Goal: Transaction & Acquisition: Download file/media

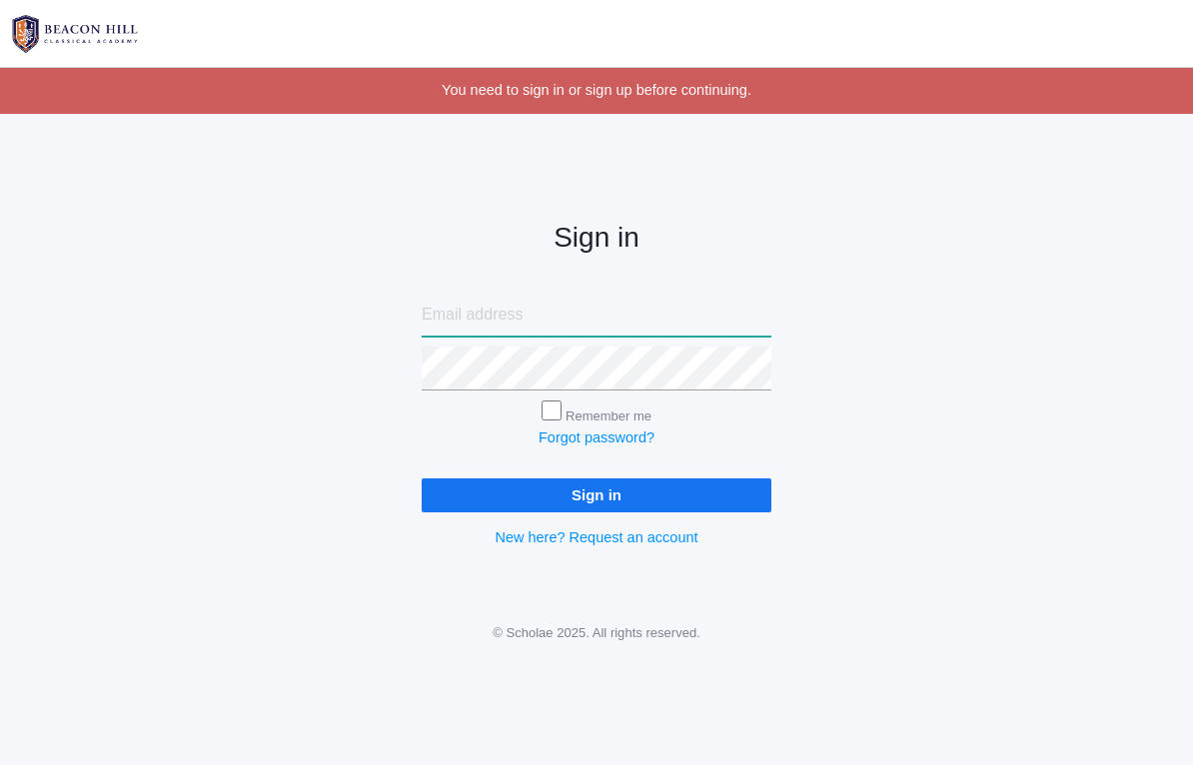
type input "[EMAIL_ADDRESS][DOMAIN_NAME]"
click at [597, 490] on input "Sign in" at bounding box center [597, 495] width 350 height 33
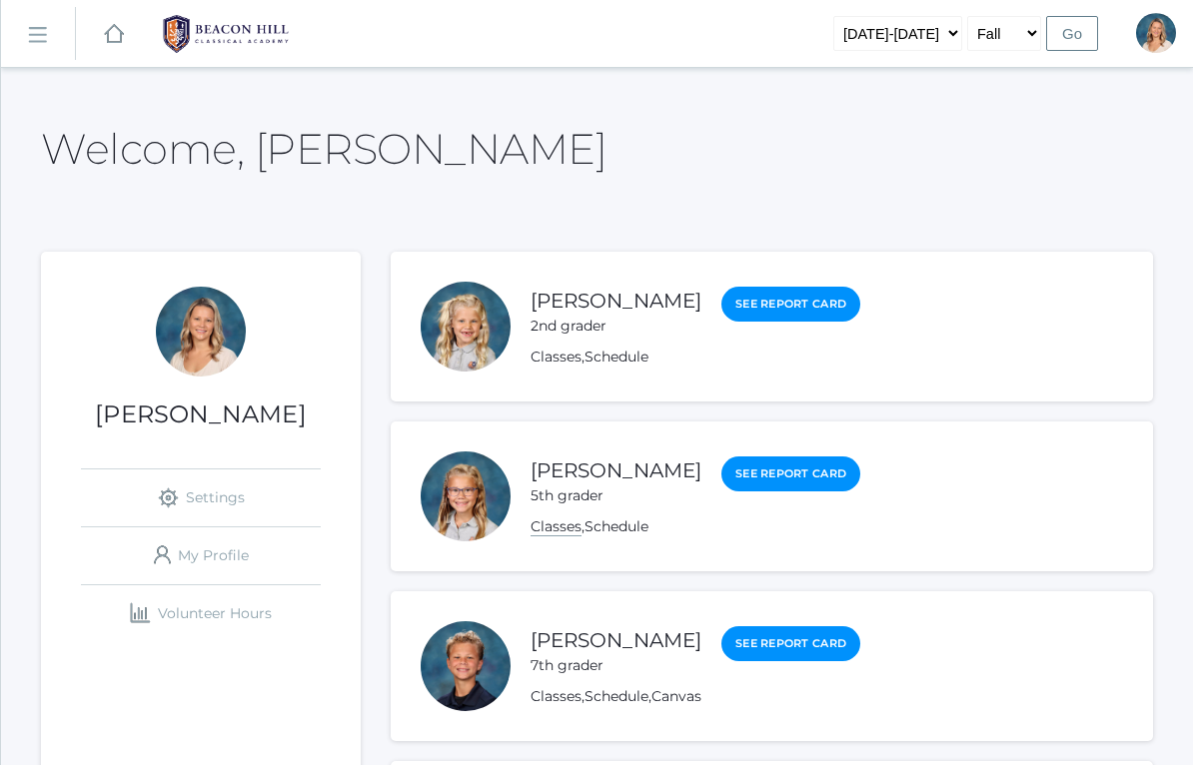
click at [554, 536] on link "Classes" at bounding box center [556, 527] width 51 height 19
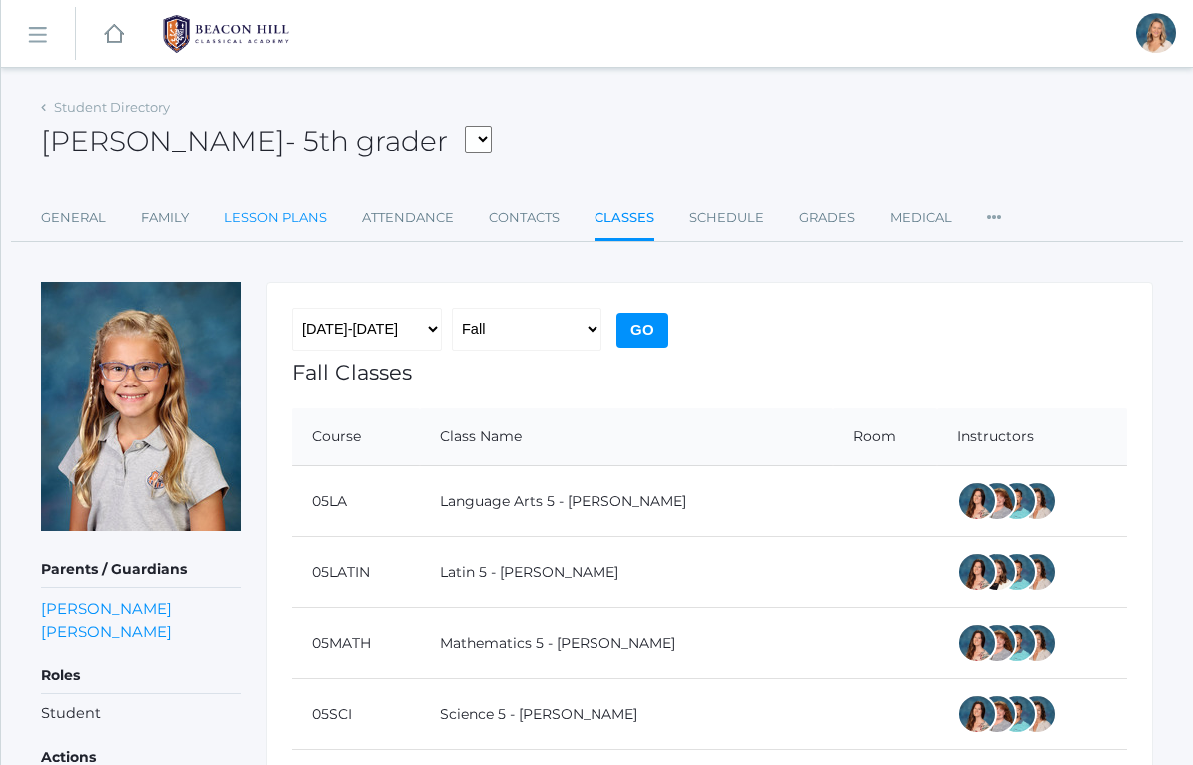
click at [301, 200] on link "Lesson Plans" at bounding box center [275, 218] width 103 height 40
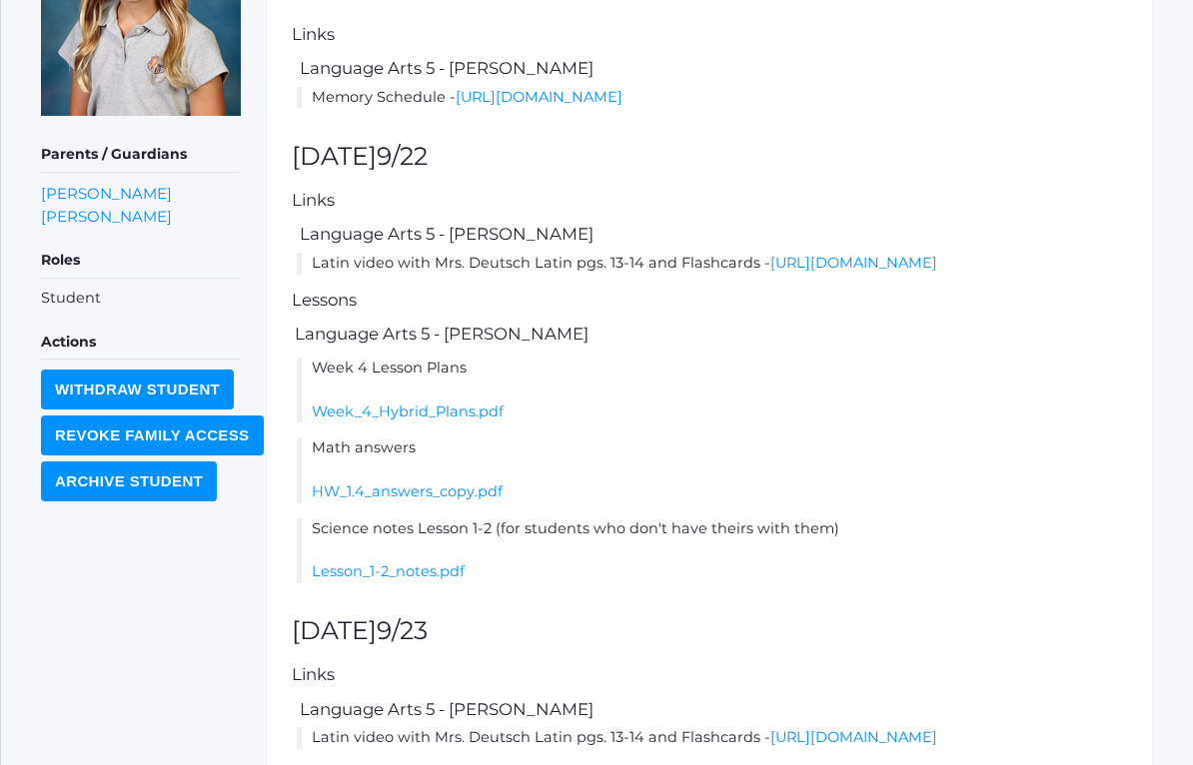
scroll to position [445, 0]
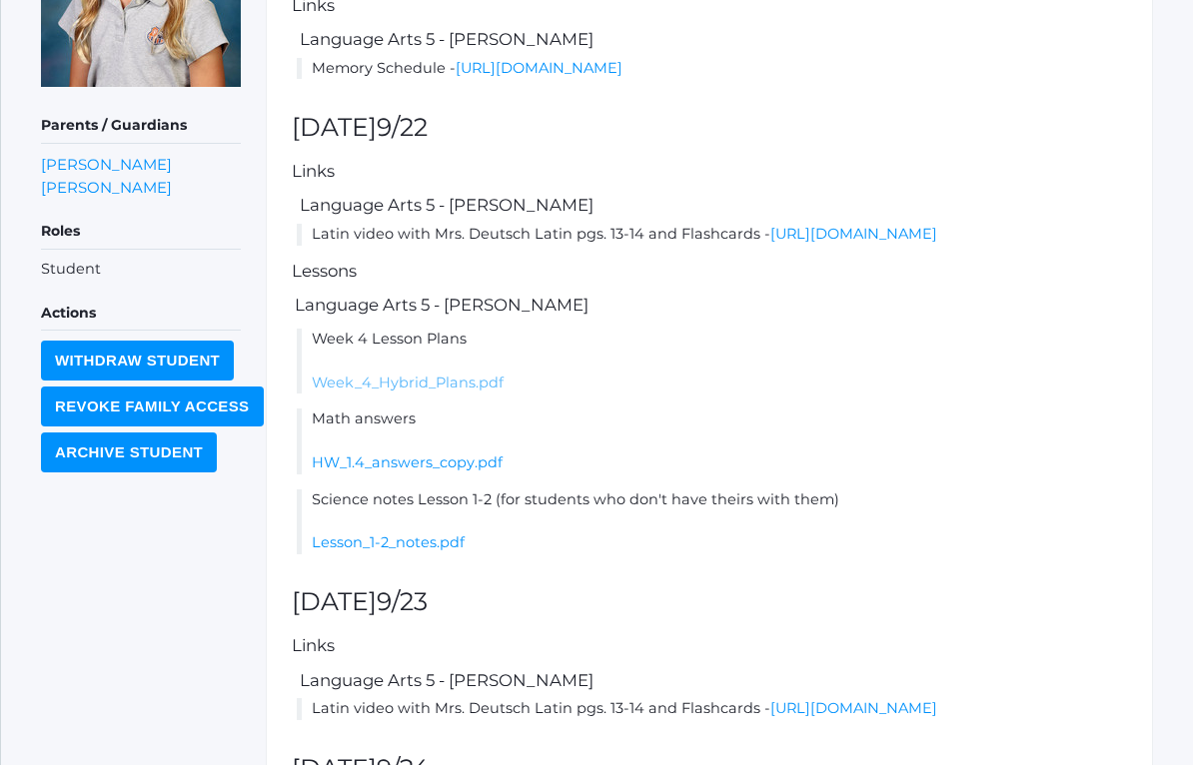
click at [404, 392] on link "Week_4_Hybrid_Plans.pdf" at bounding box center [408, 383] width 192 height 18
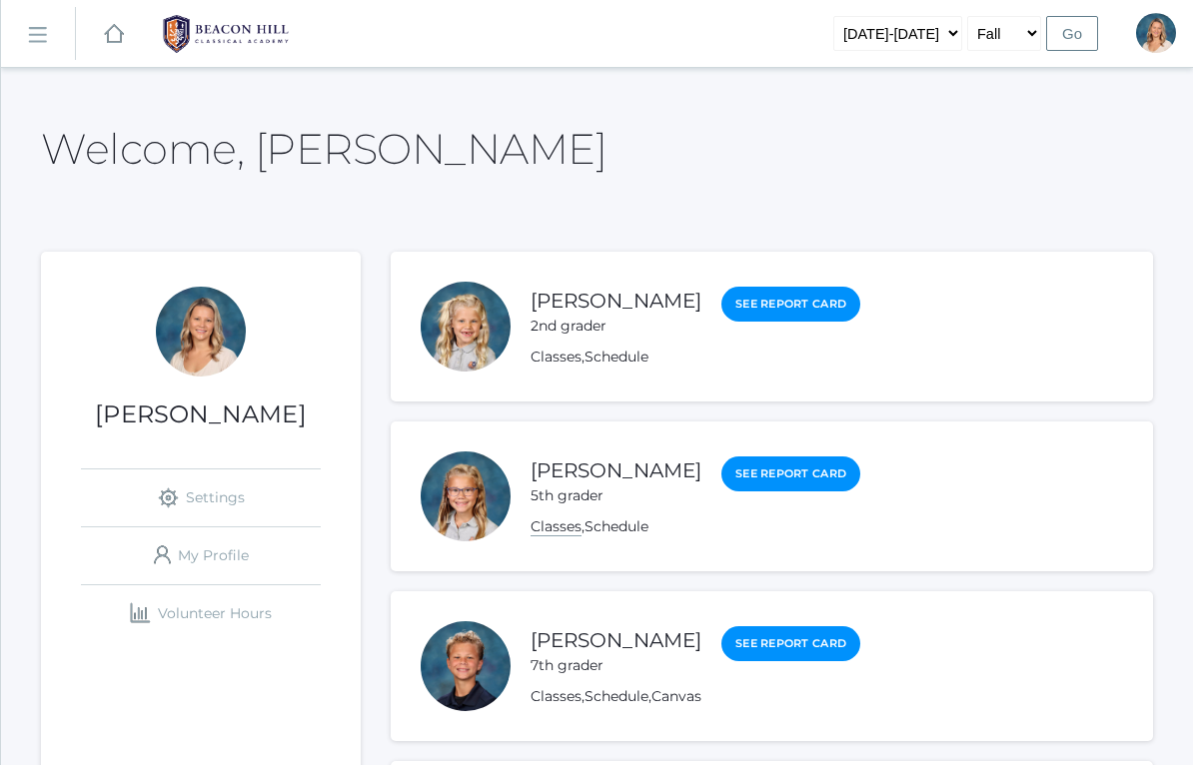
click at [556, 526] on link "Classes" at bounding box center [556, 527] width 51 height 19
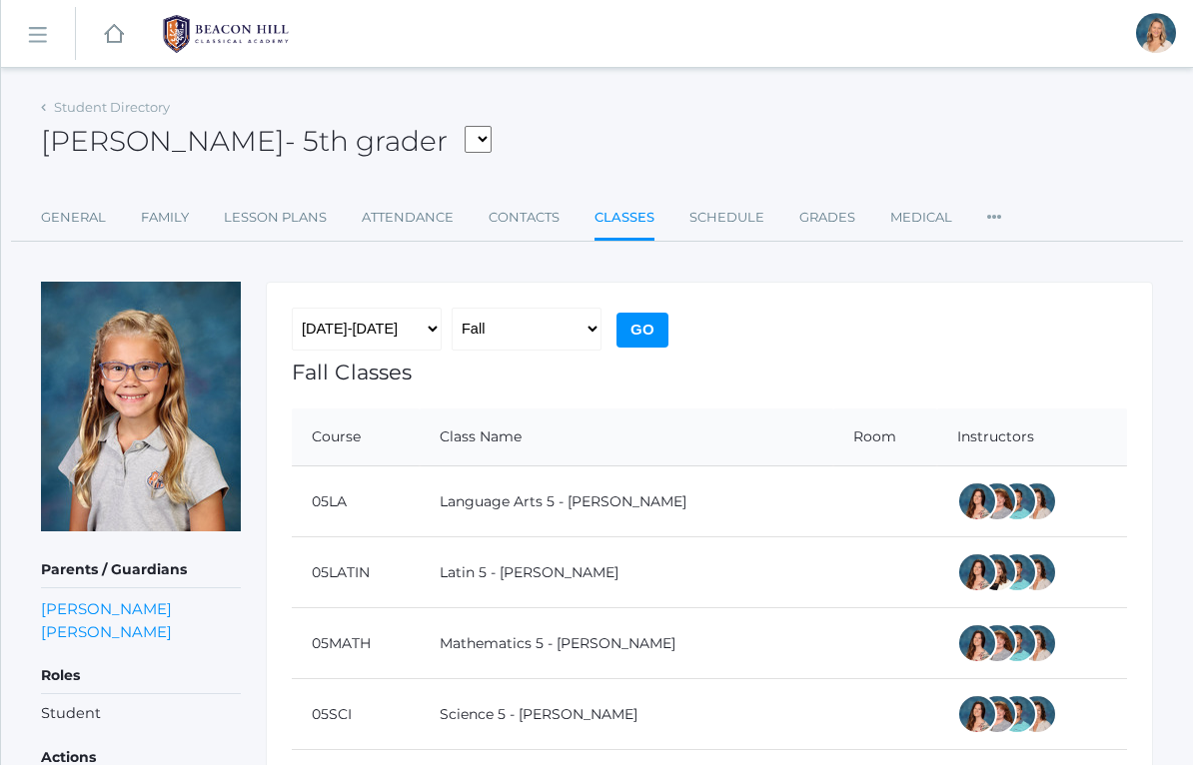
click at [271, 251] on div "Student Directory Paige Albanese - 5th grader Albanese, Paige Arnold, Ella Baro…" at bounding box center [597, 505] width 1112 height 824
click at [292, 224] on link "Lesson Plans" at bounding box center [275, 218] width 103 height 40
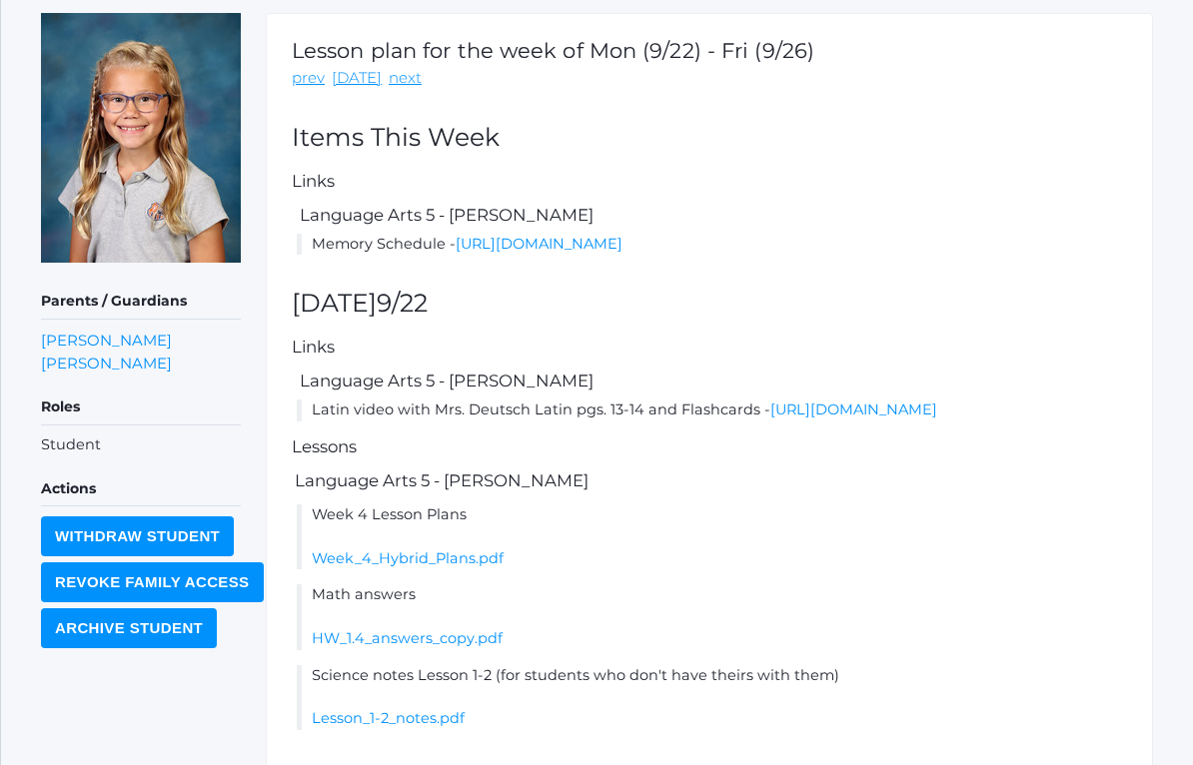
scroll to position [275, 0]
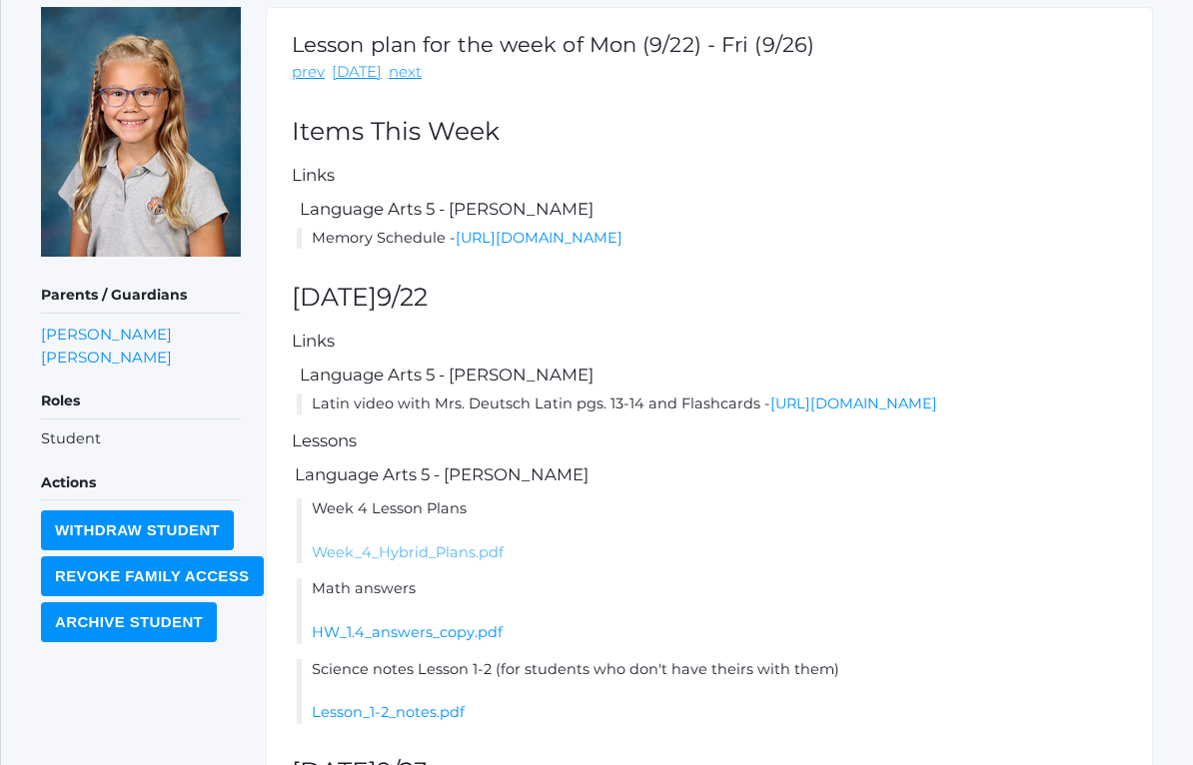
click at [473, 562] on link "Week_4_Hybrid_Plans.pdf" at bounding box center [408, 553] width 192 height 18
